Goal: Navigation & Orientation: Find specific page/section

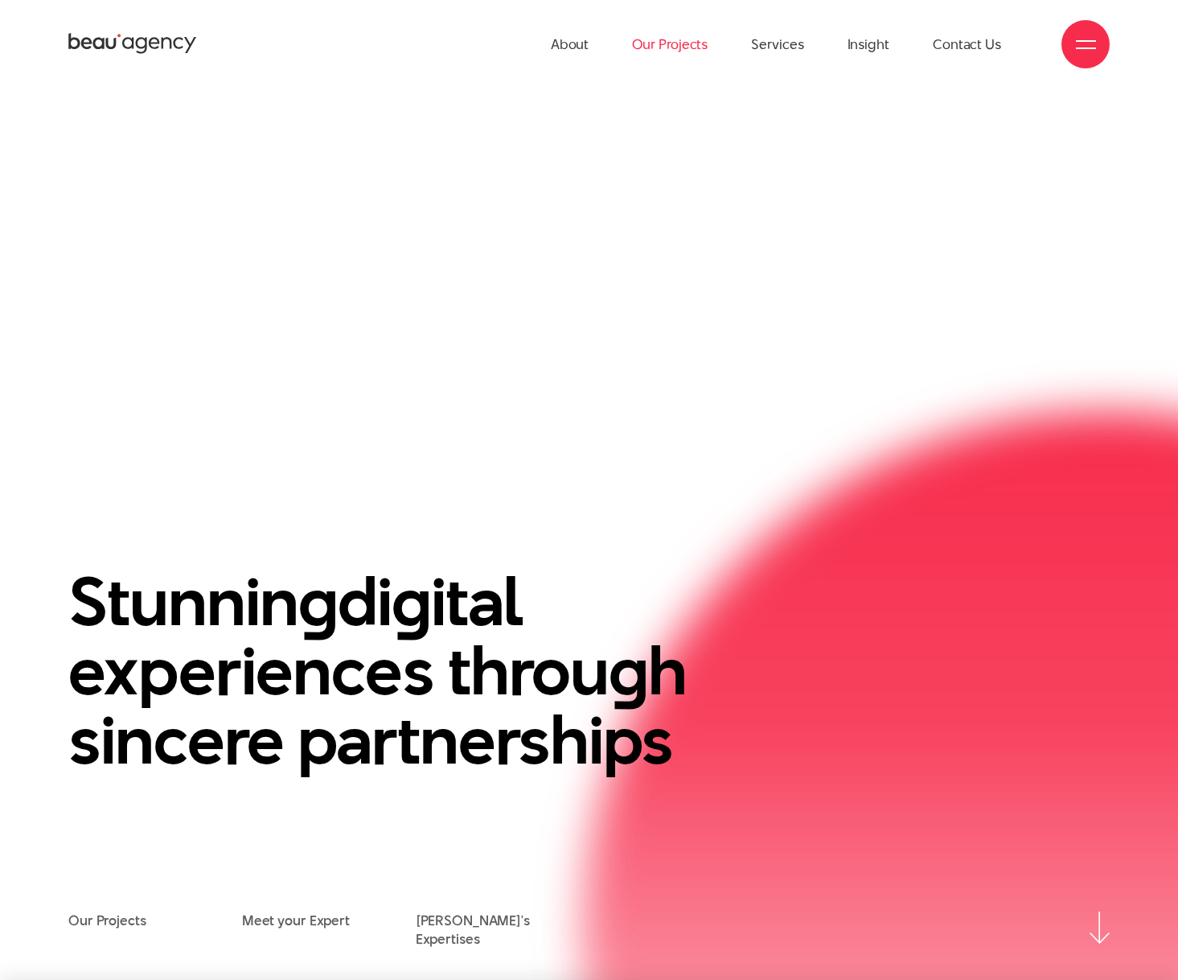
click at [660, 53] on link "Our Projects" at bounding box center [670, 44] width 76 height 88
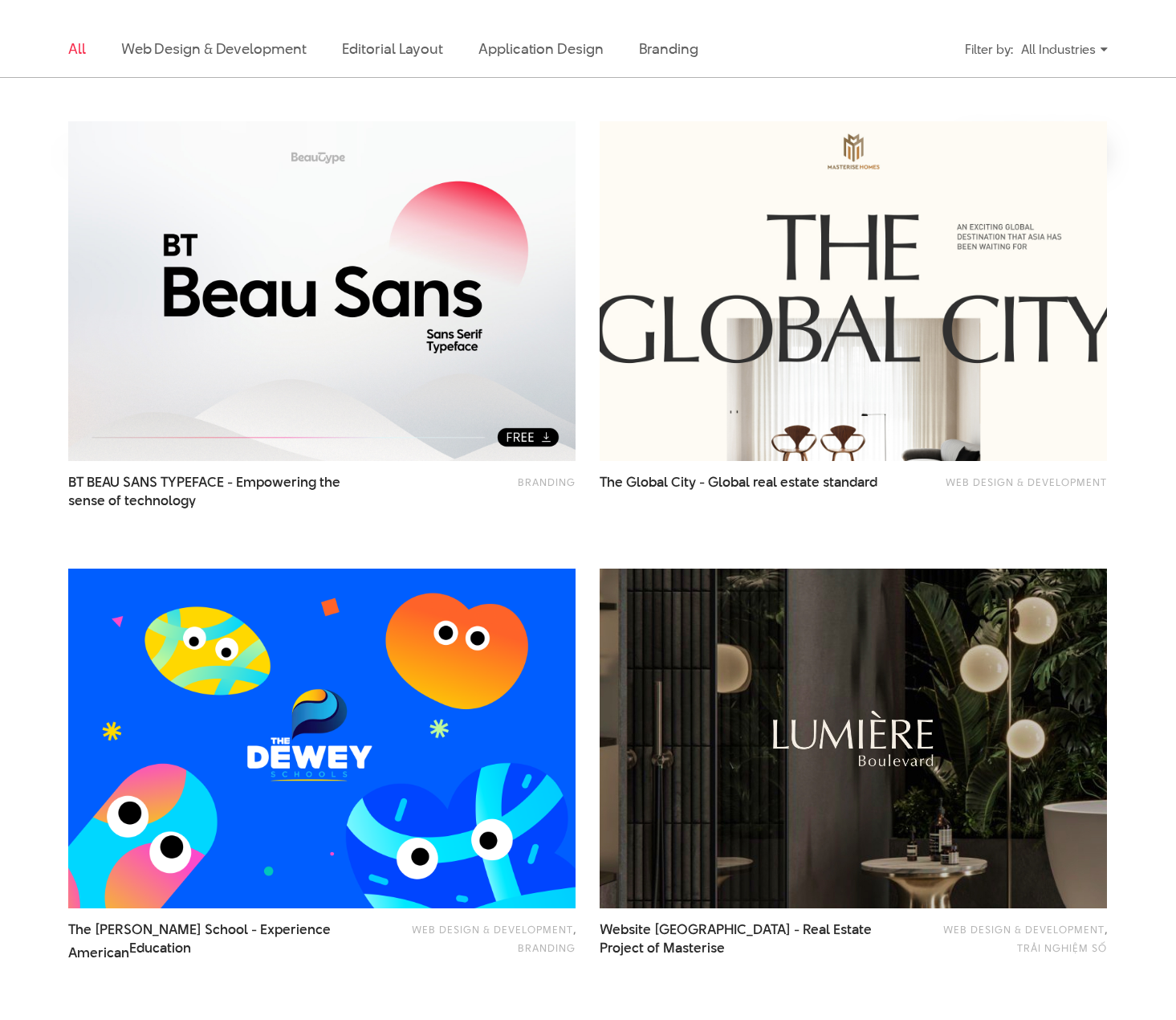
scroll to position [642, 0]
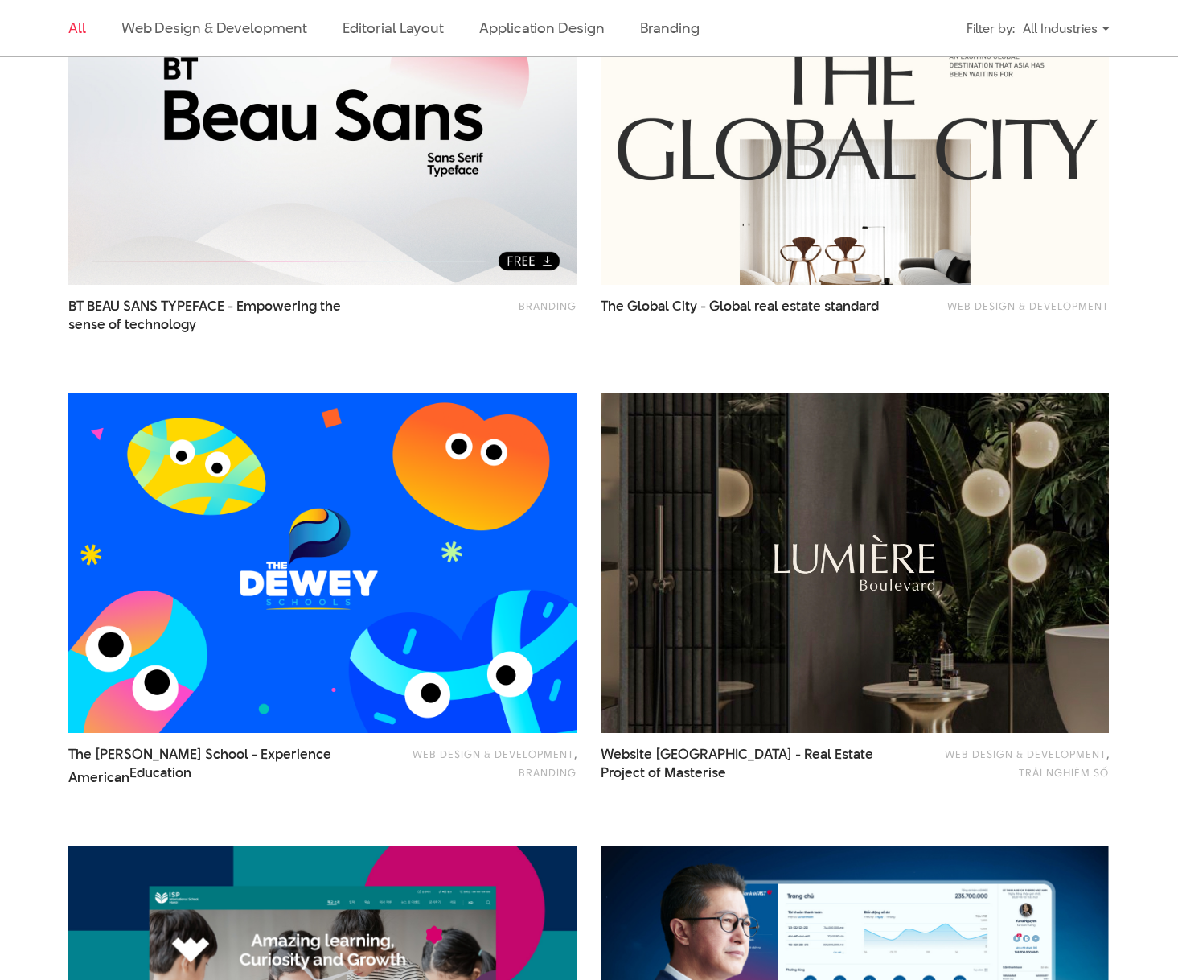
click at [437, 466] on img at bounding box center [322, 563] width 559 height 375
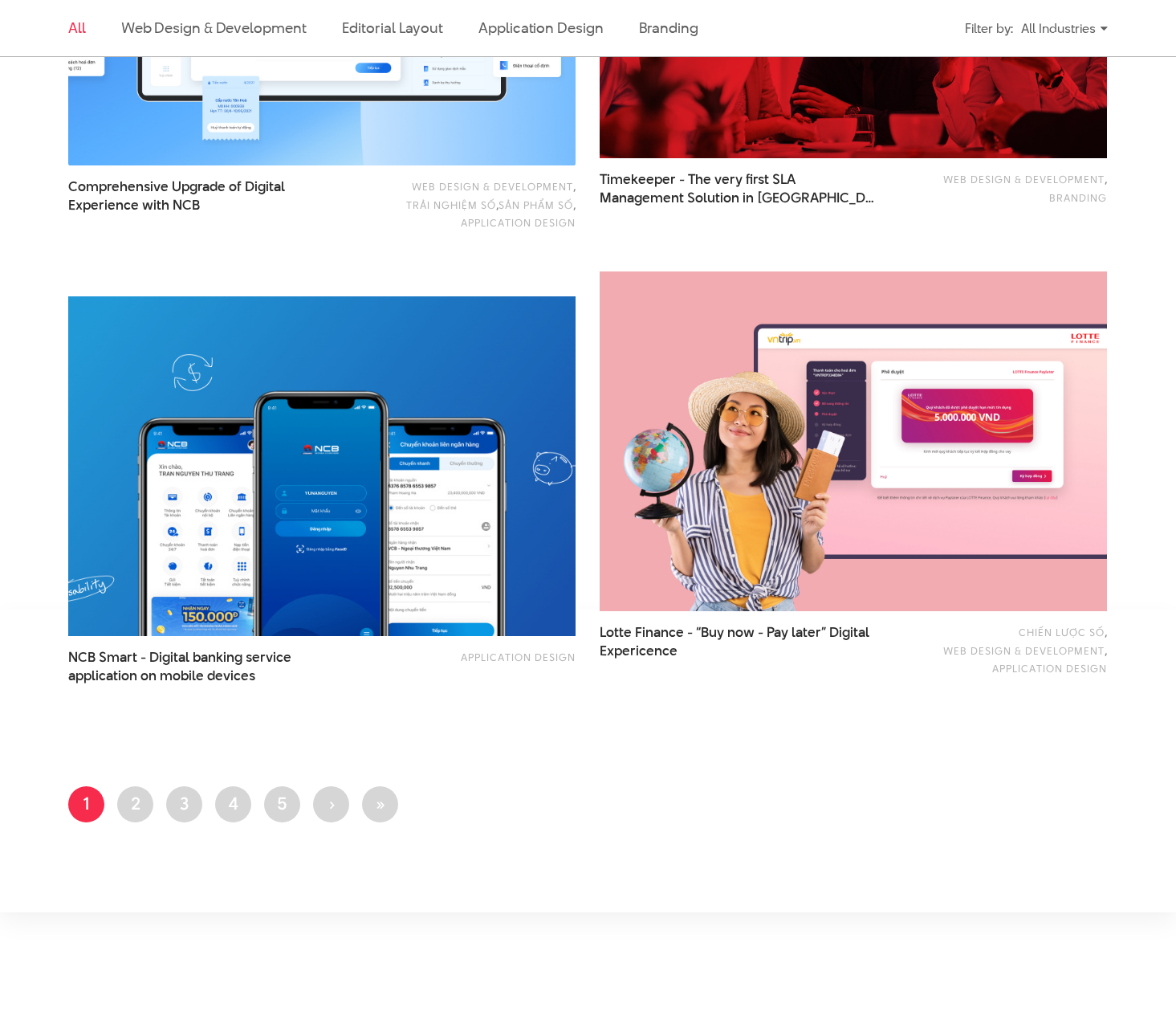
scroll to position [2730, 0]
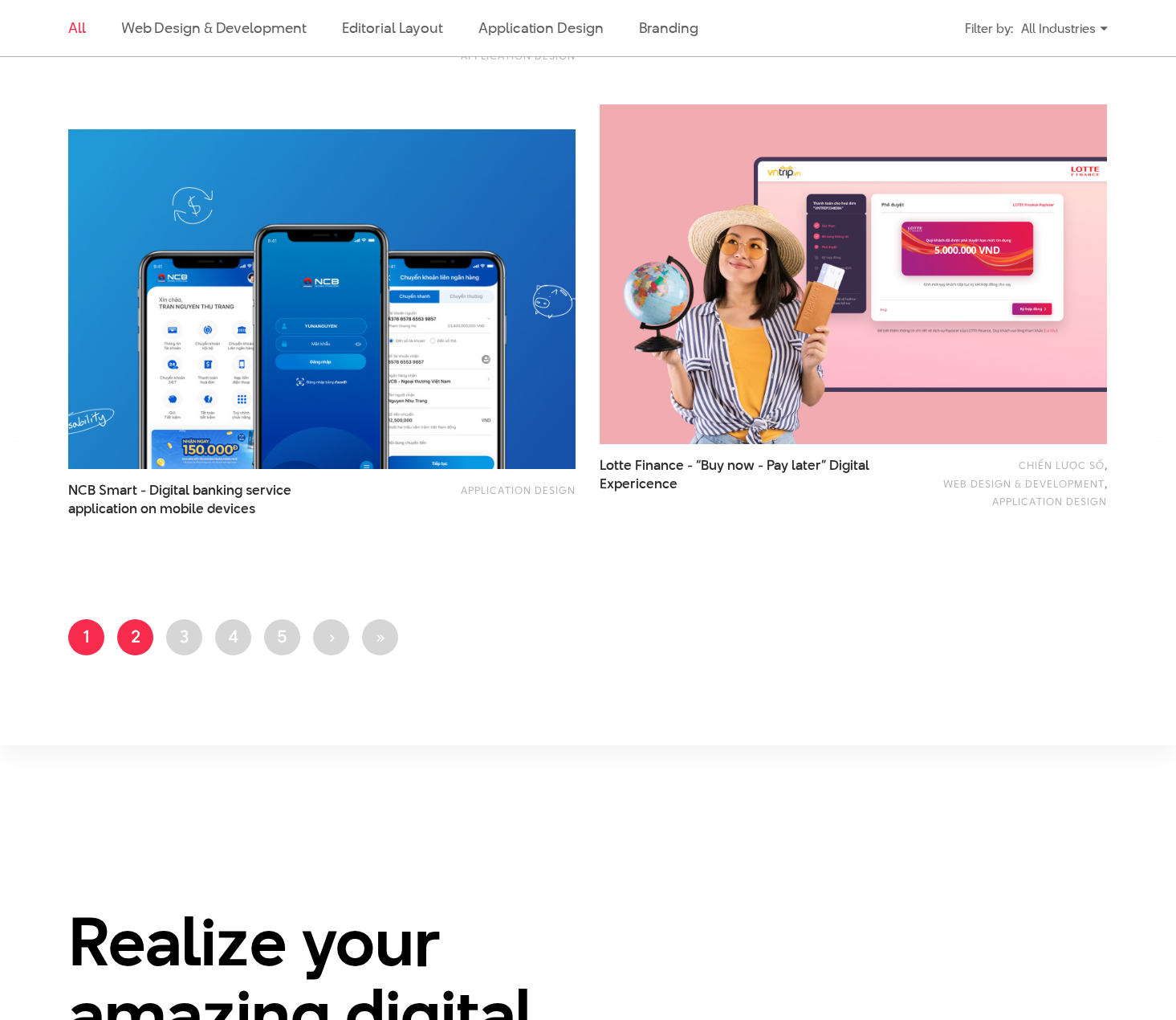
click at [127, 630] on link "Page 2" at bounding box center [135, 637] width 36 height 36
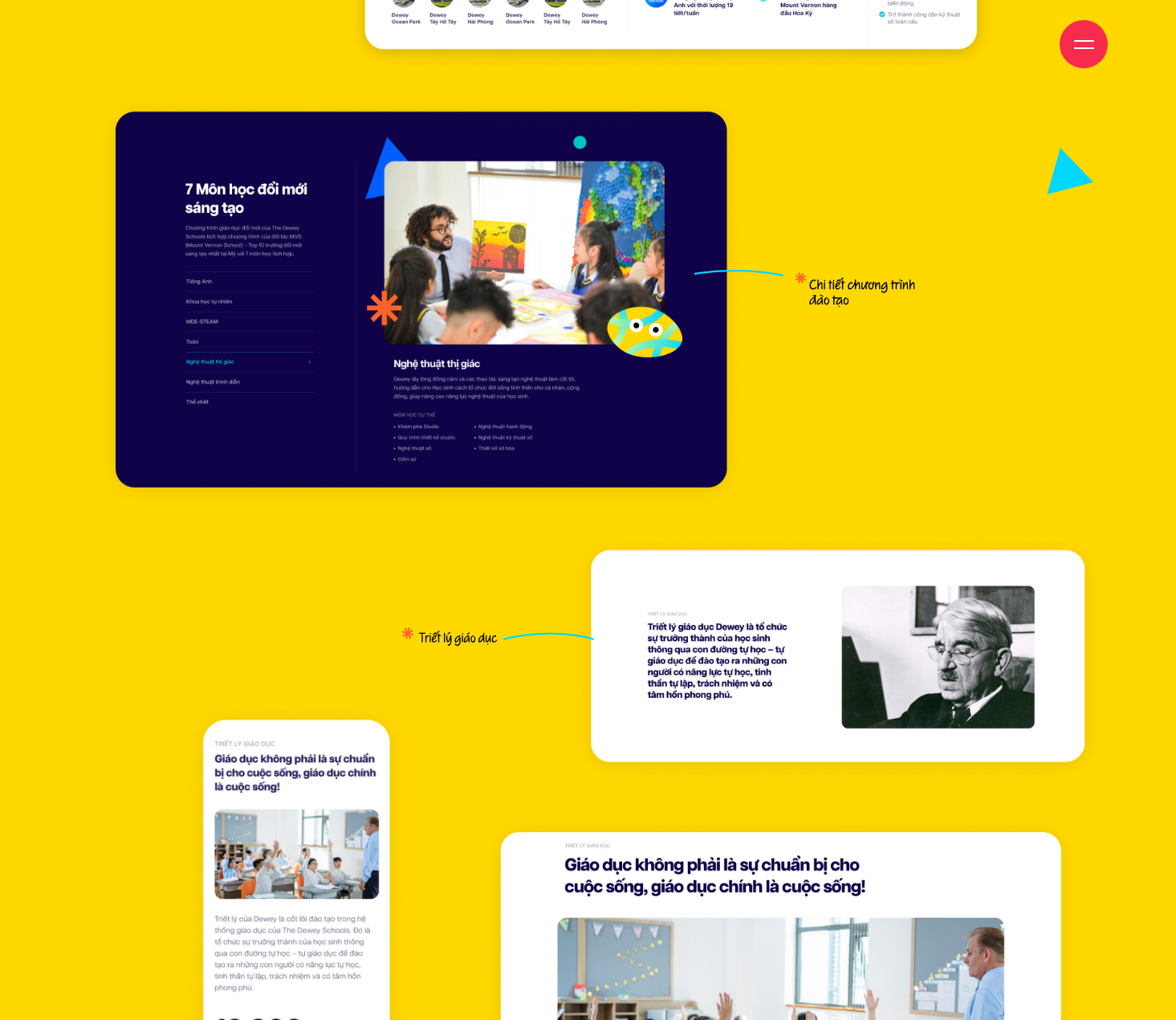
scroll to position [17104, 0]
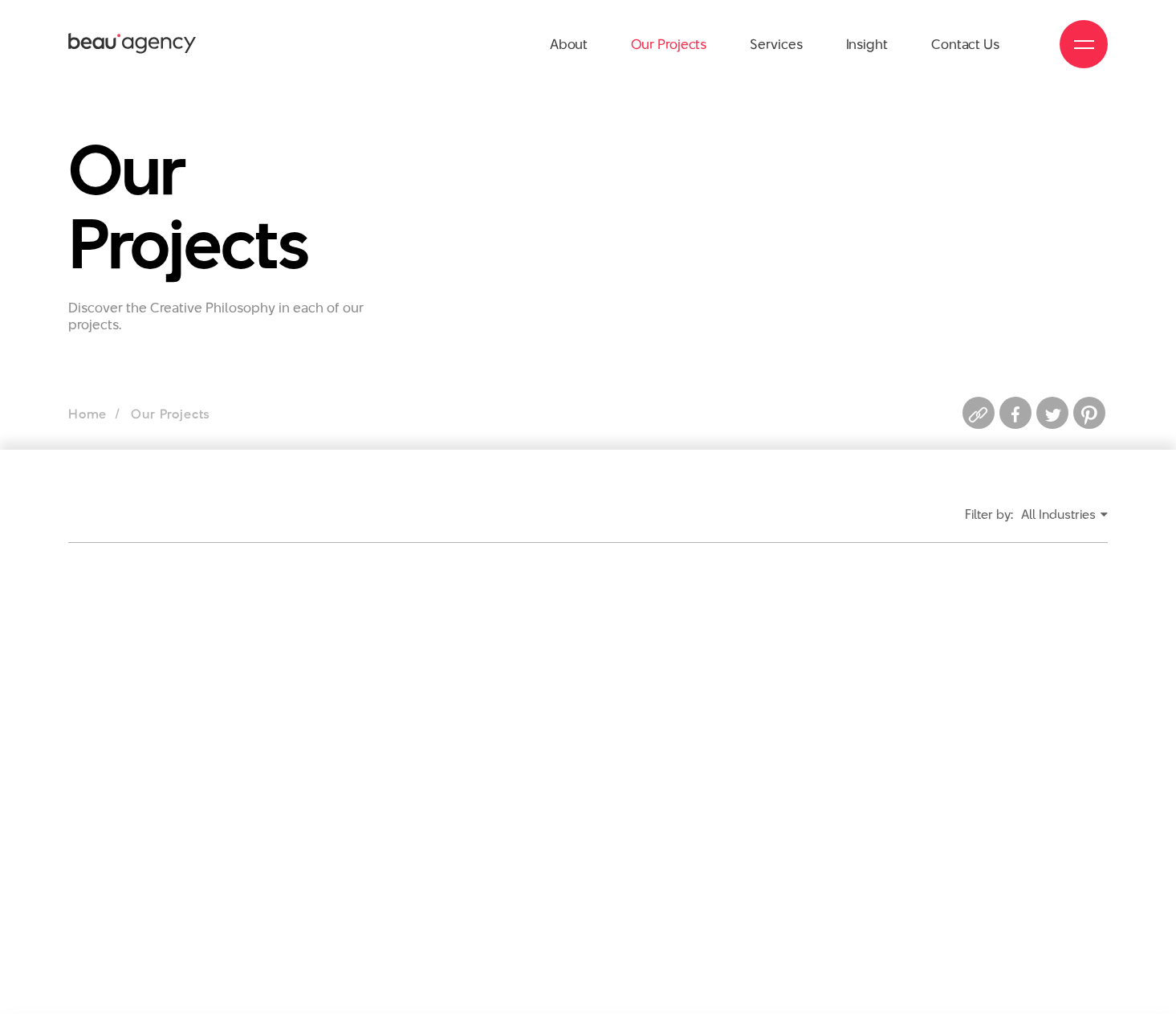
click at [679, 40] on link "Our Projects" at bounding box center [669, 44] width 76 height 88
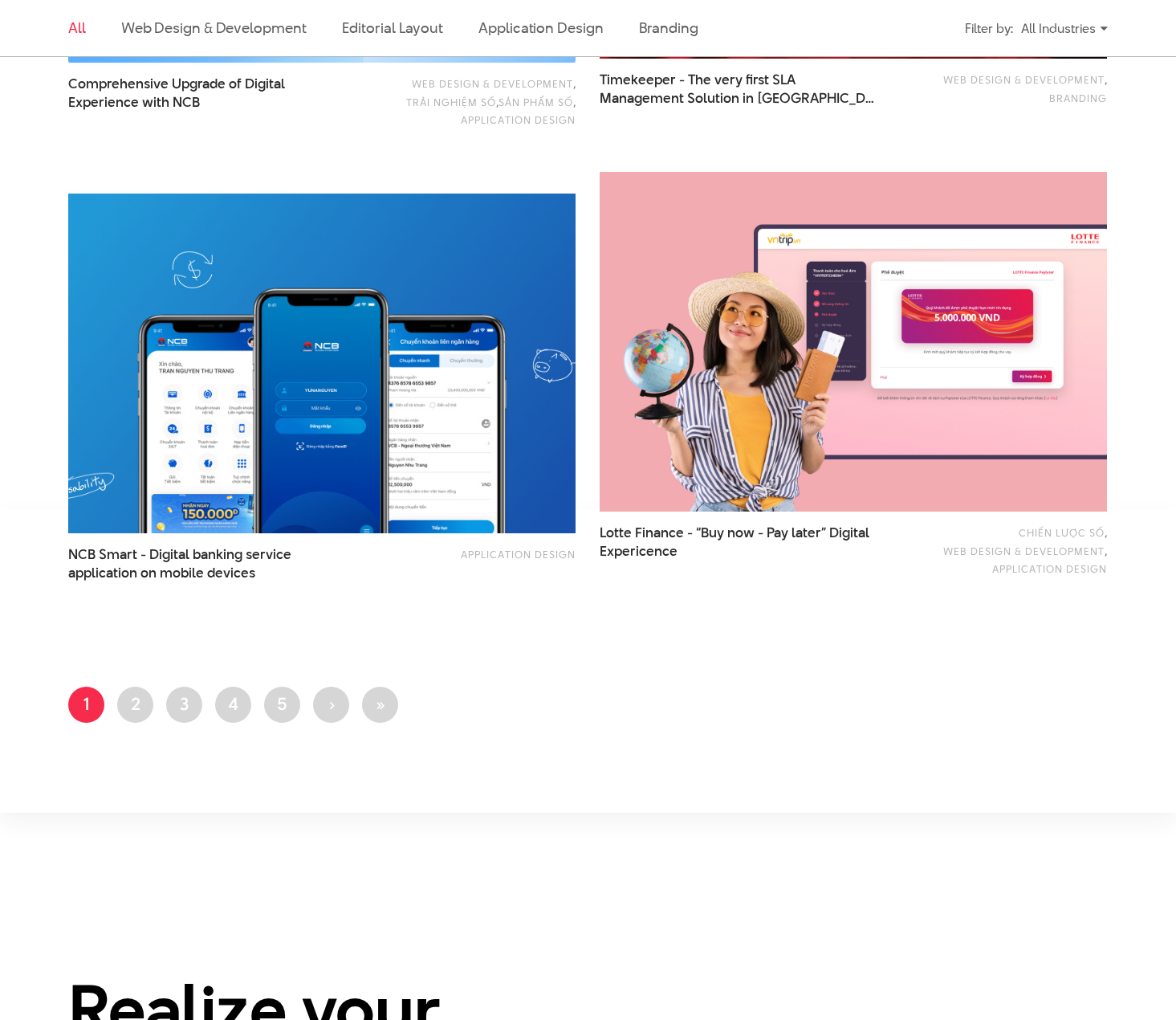
scroll to position [2730, 0]
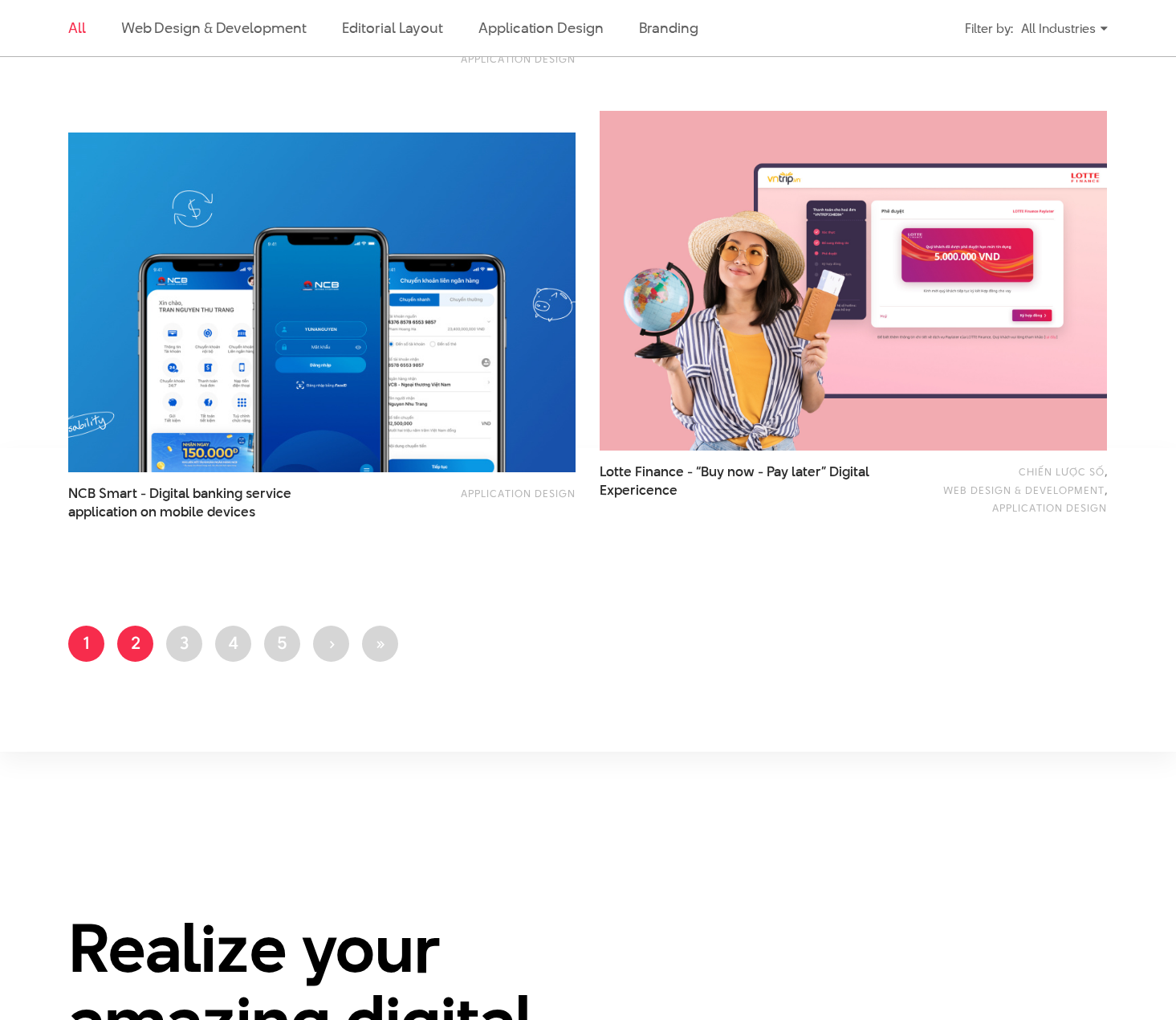
click at [146, 641] on link "Page 2" at bounding box center [135, 644] width 36 height 36
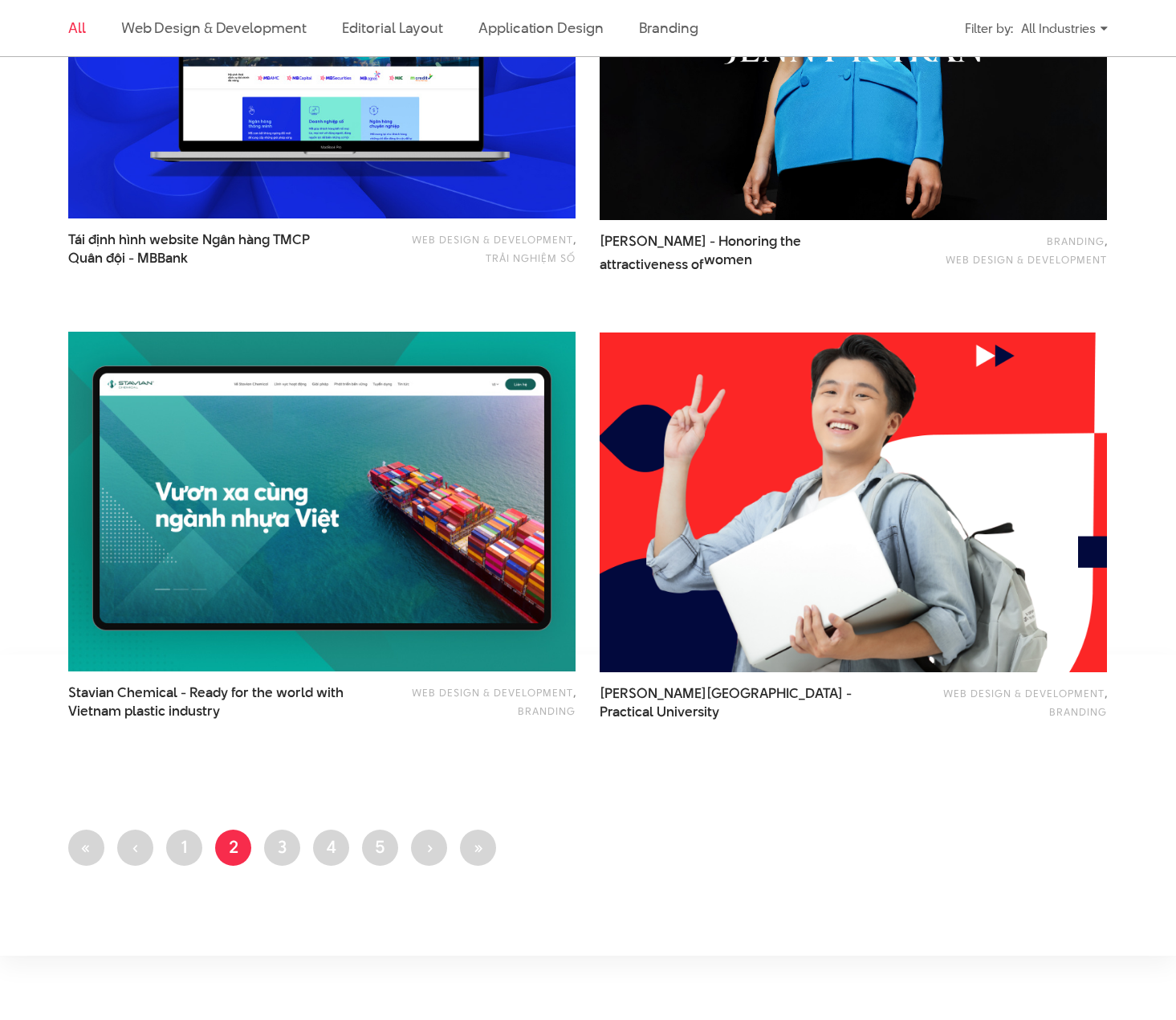
scroll to position [2809, 0]
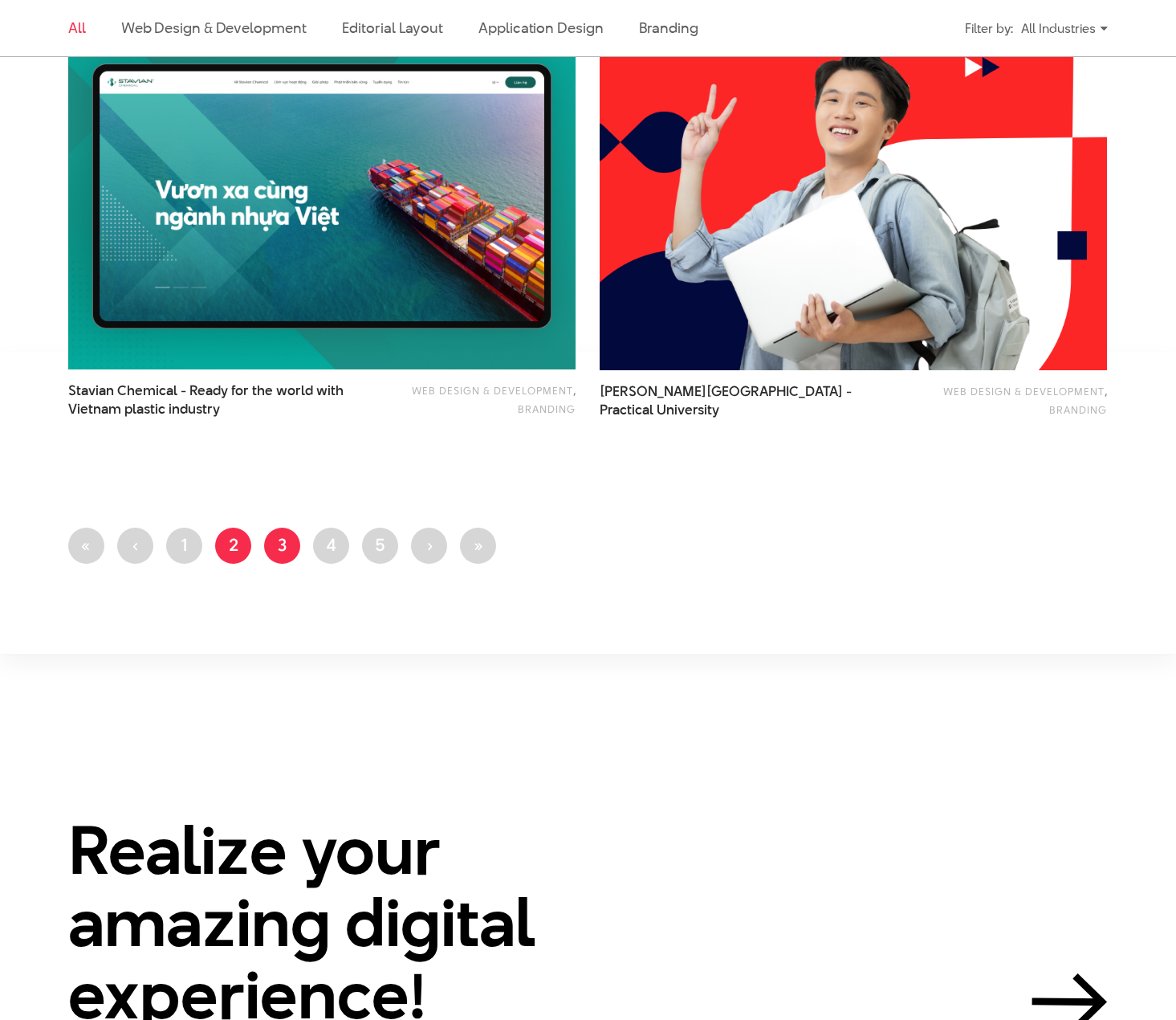
click at [291, 546] on link "Page 3" at bounding box center [283, 545] width 36 height 36
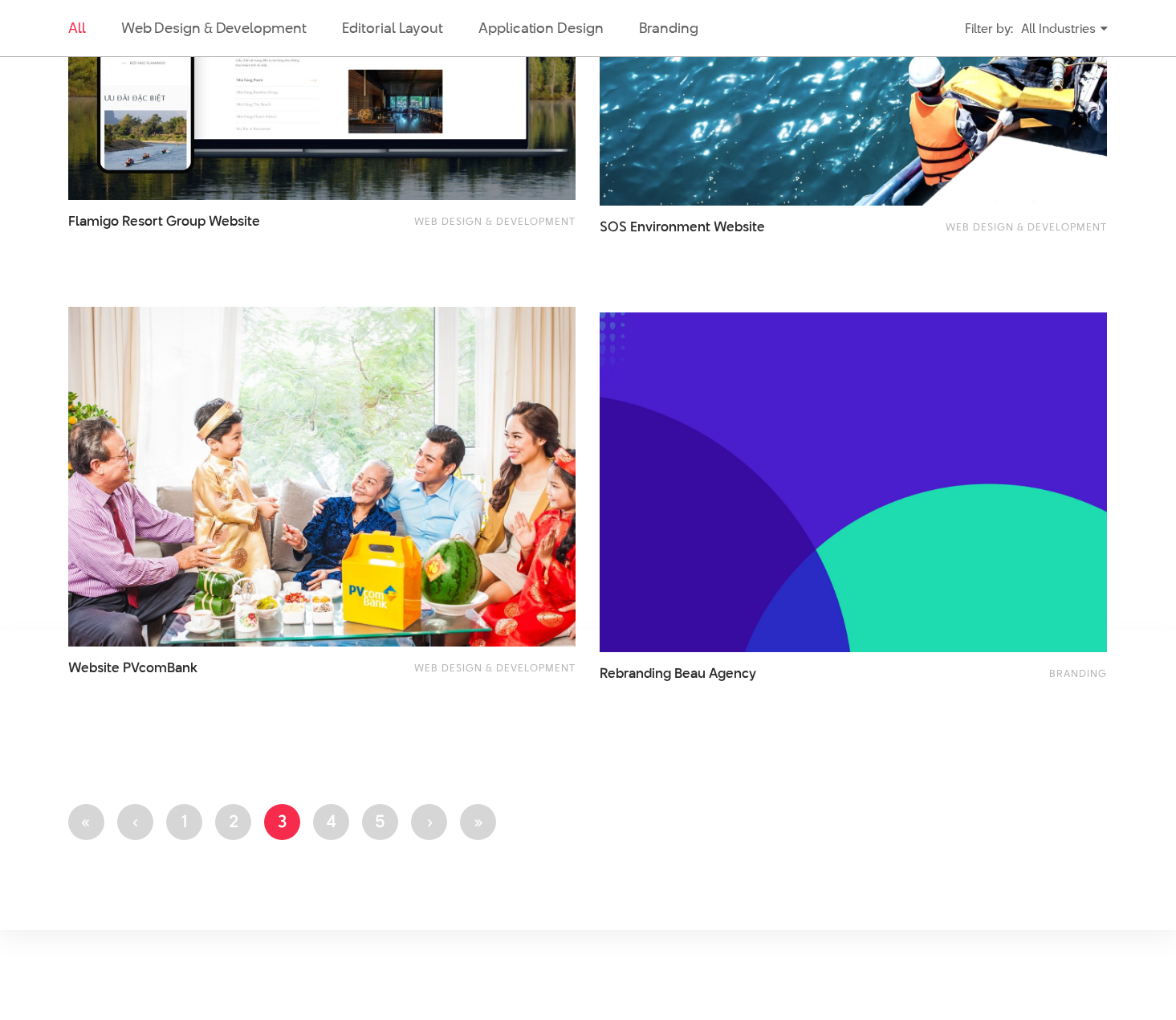
scroll to position [2649, 0]
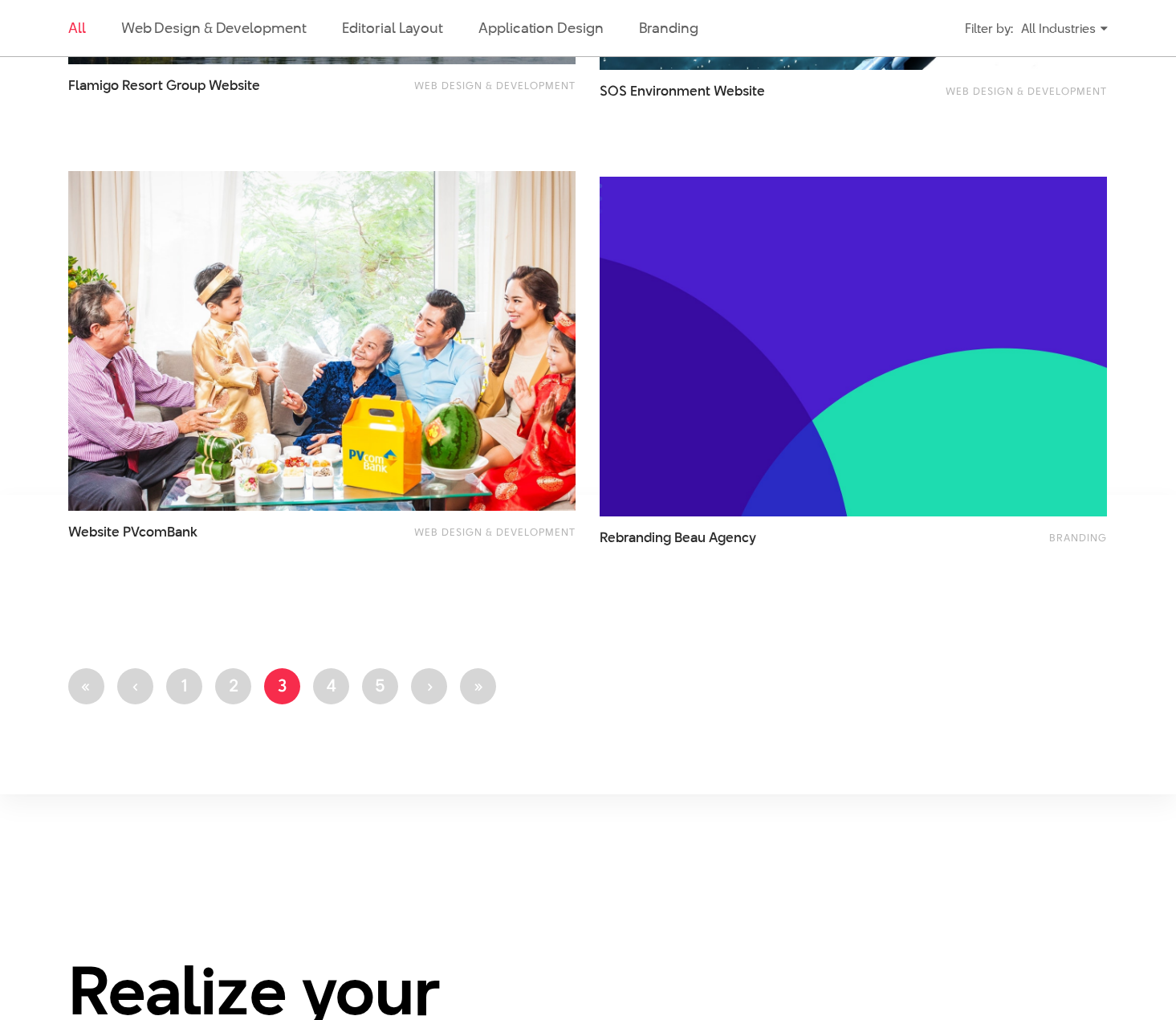
click at [840, 410] on img at bounding box center [853, 346] width 558 height 374
click at [342, 681] on link "Page 4" at bounding box center [331, 686] width 36 height 36
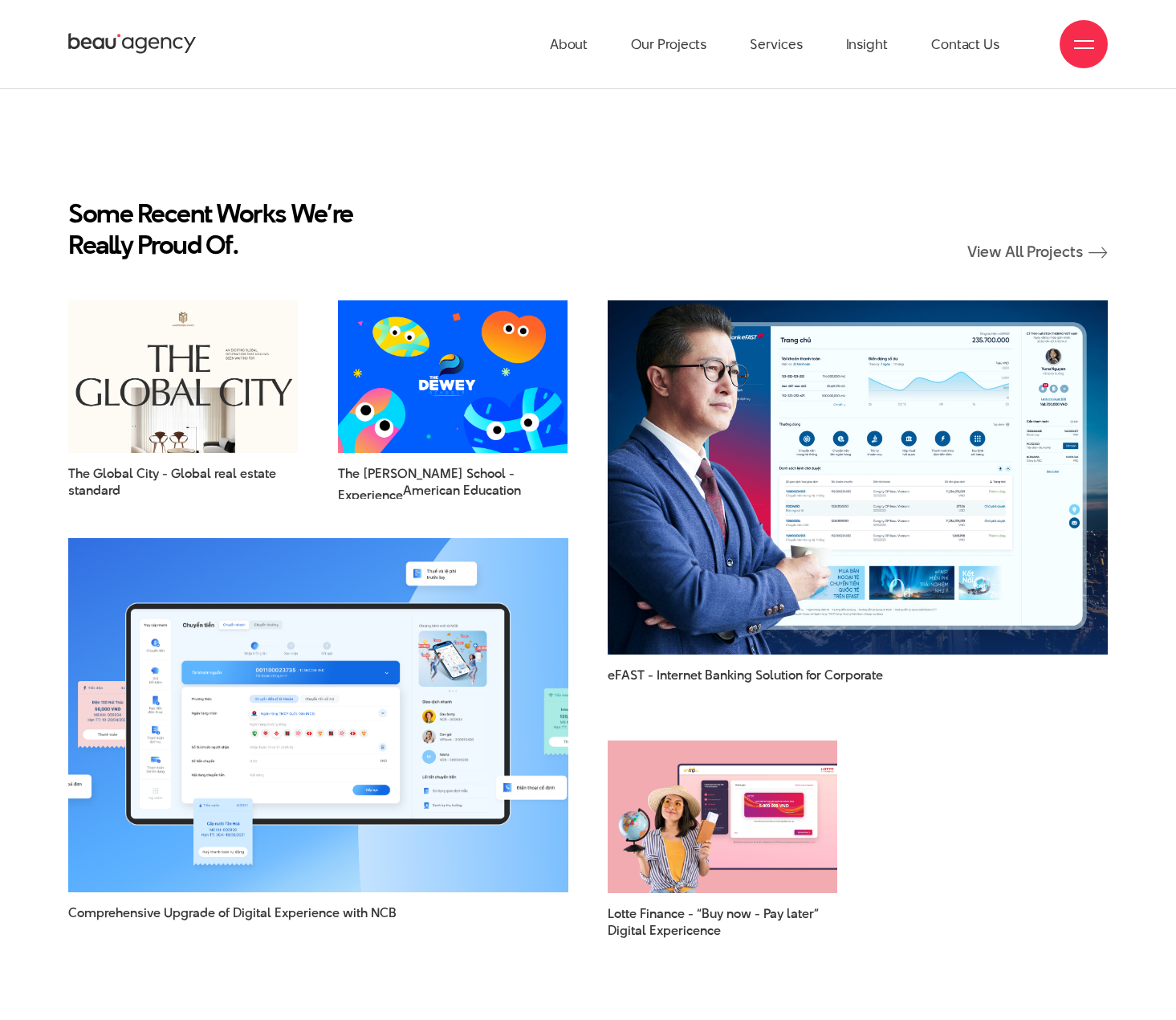
scroll to position [4175, 0]
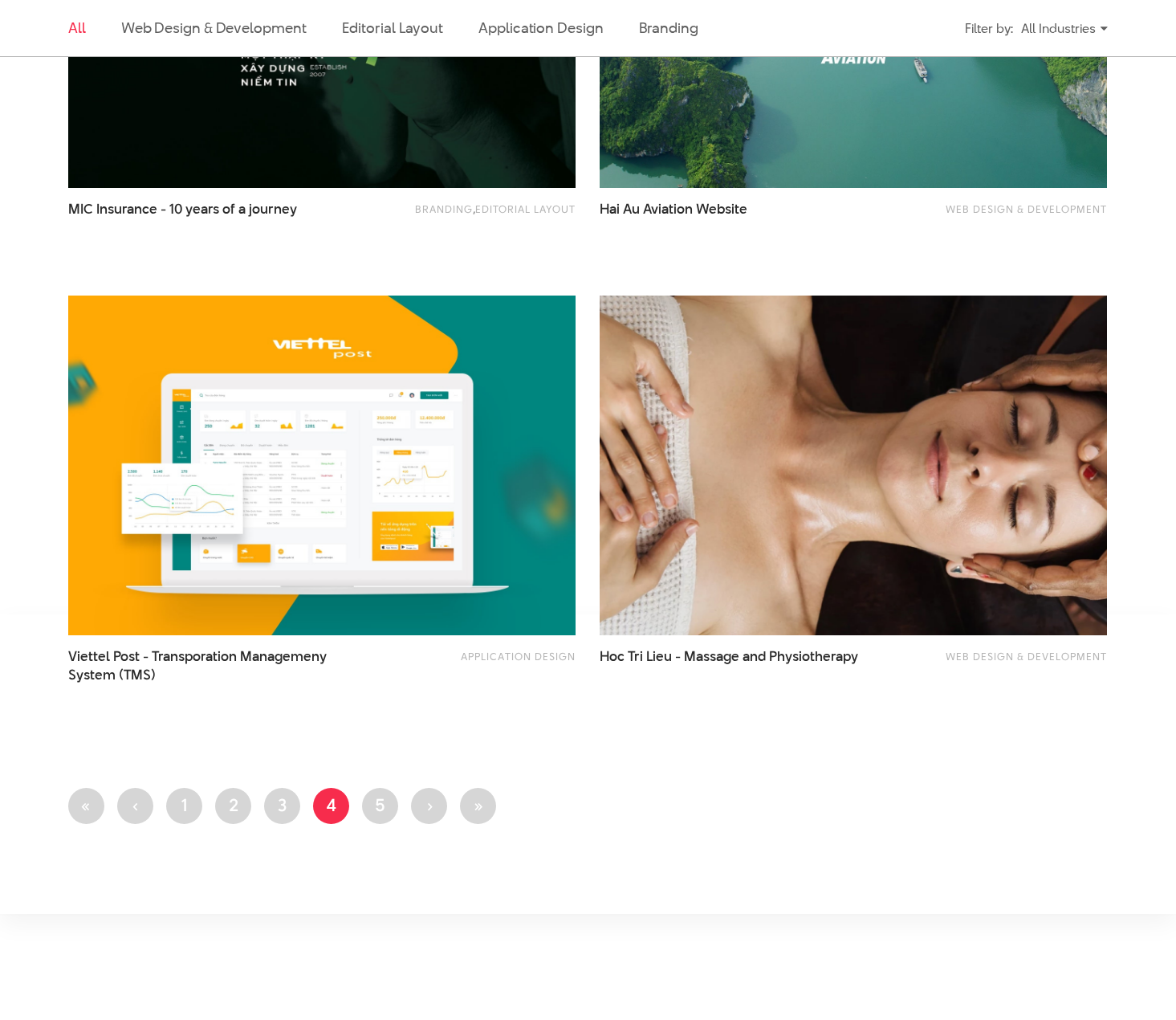
scroll to position [2809, 0]
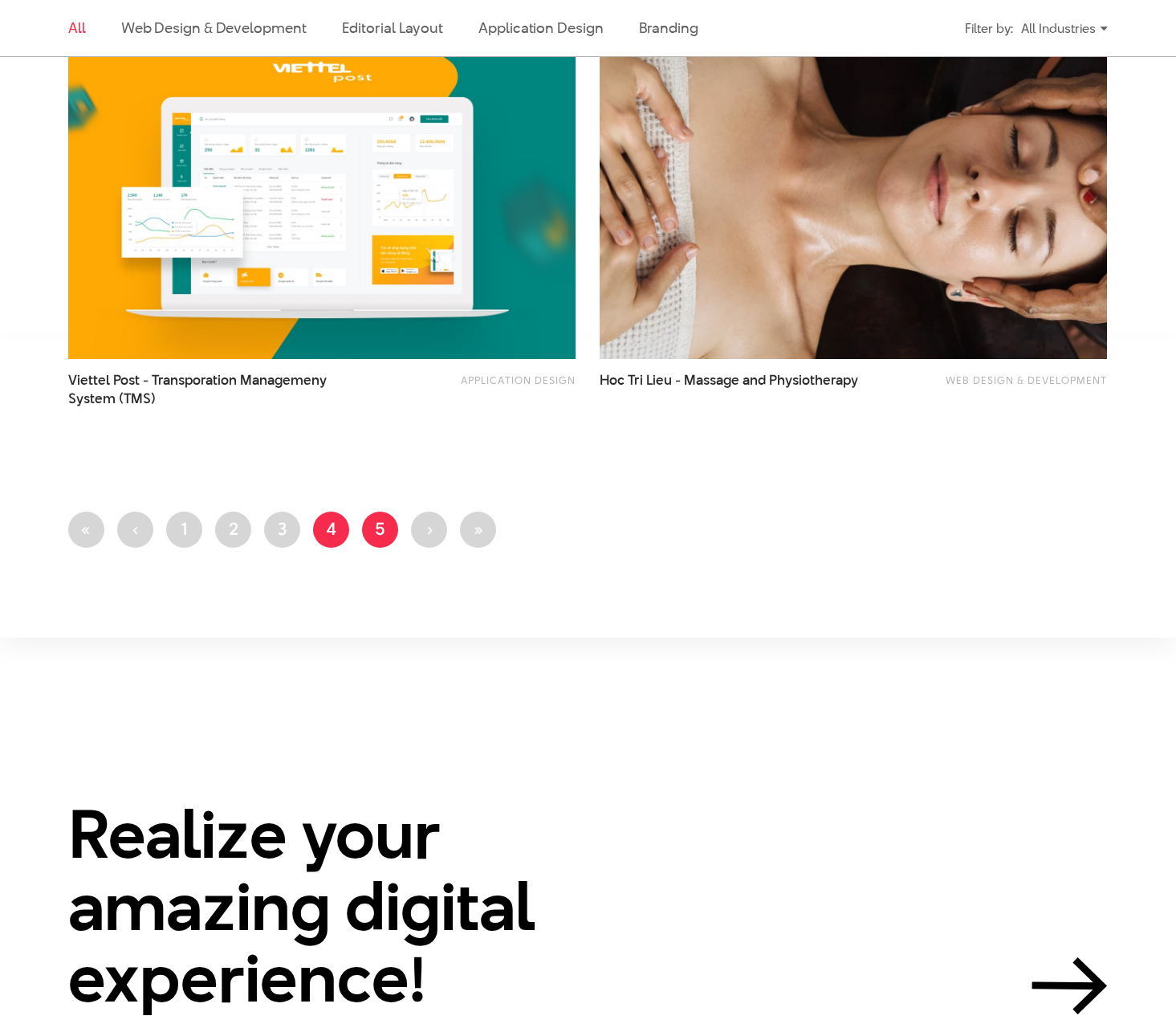
click at [391, 537] on link "Page 5" at bounding box center [380, 529] width 36 height 36
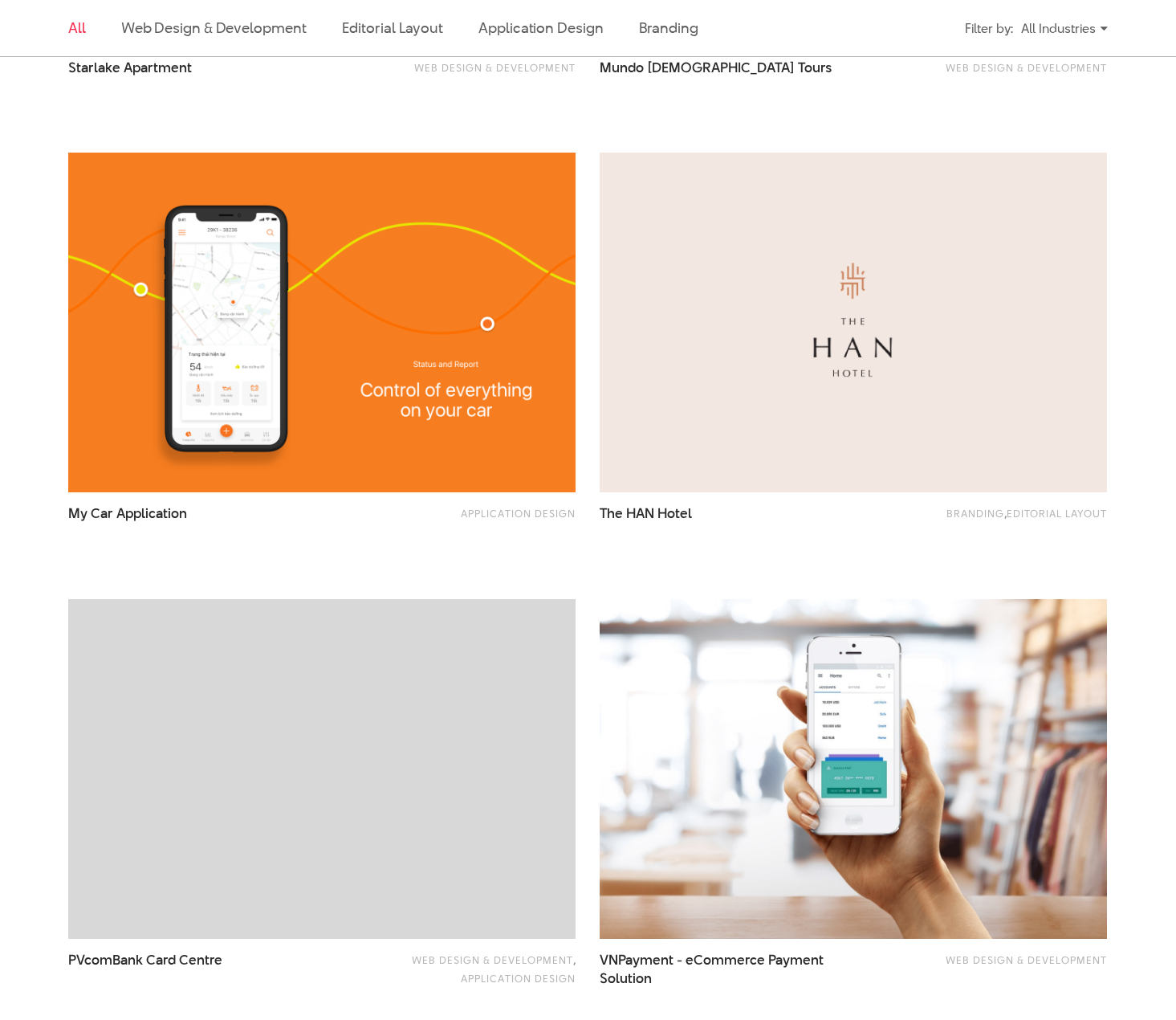
scroll to position [1124, 0]
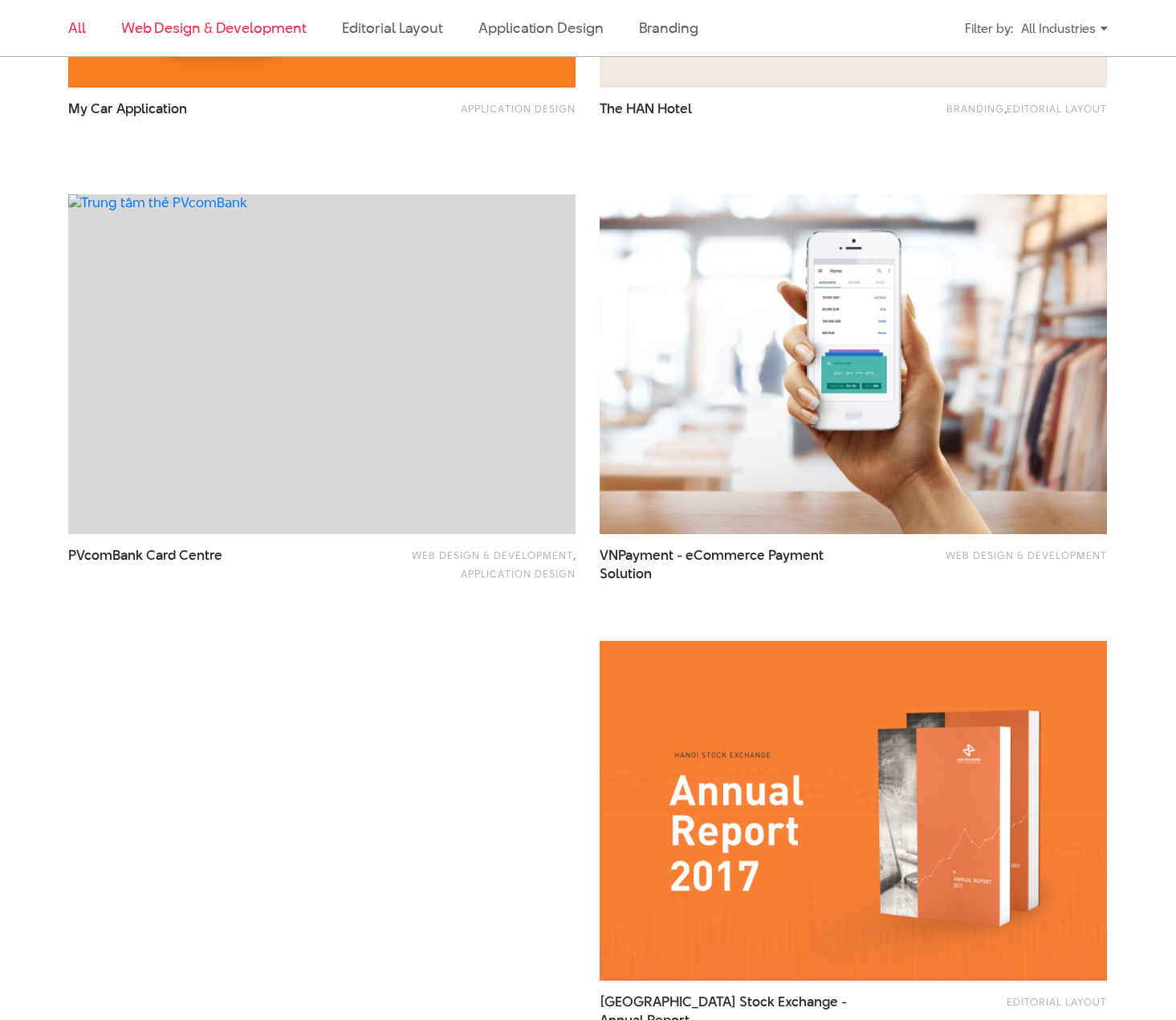
click at [167, 28] on link "Web Design & Development" at bounding box center [214, 28] width 186 height 20
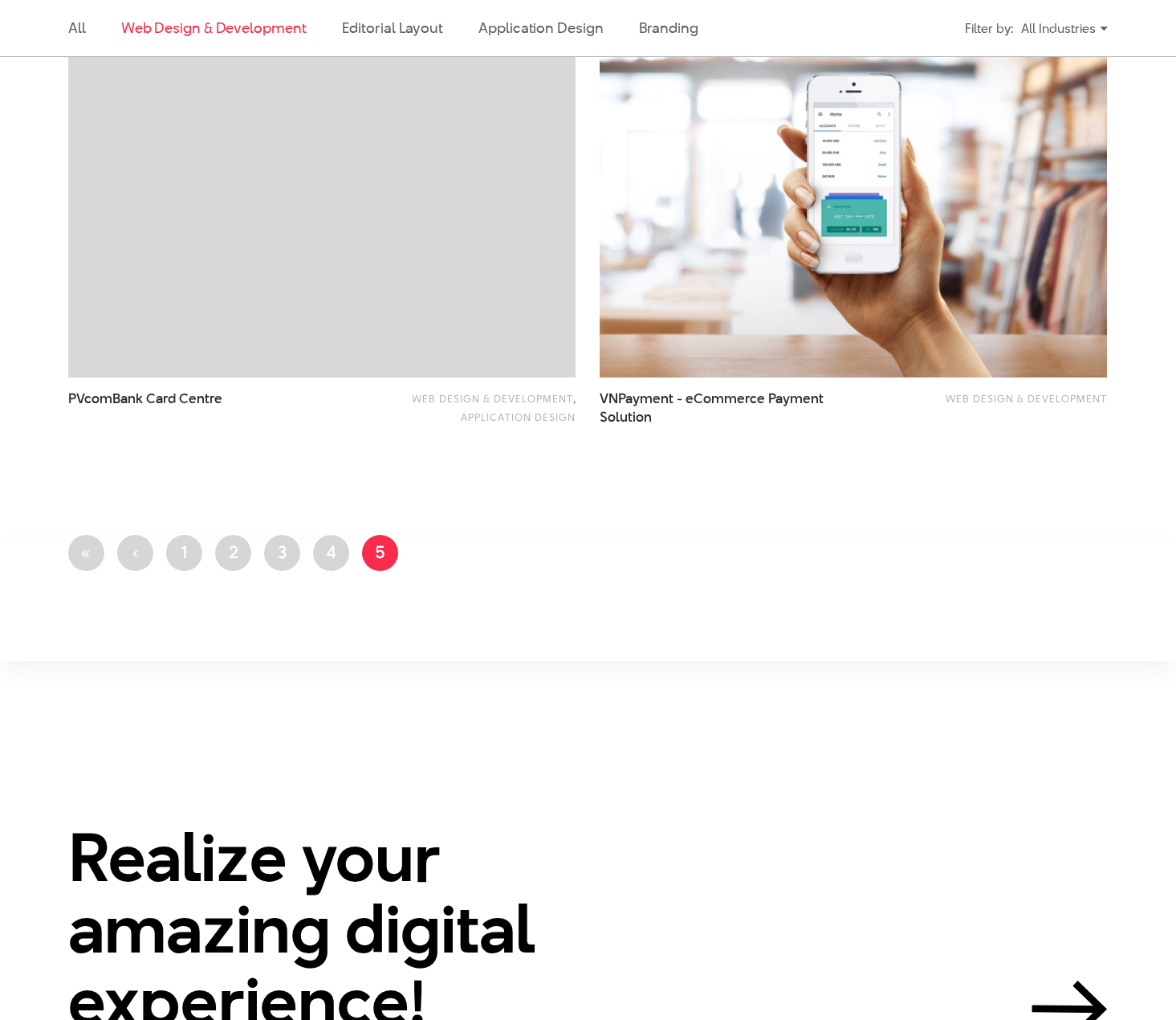
scroll to position [1128, 0]
